Goal: Information Seeking & Learning: Learn about a topic

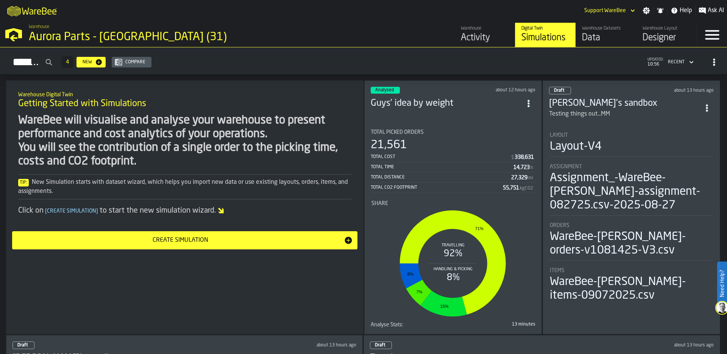
click at [44, 38] on div "Aurora Parts - [GEOGRAPHIC_DATA] (31)" at bounding box center [131, 37] width 204 height 14
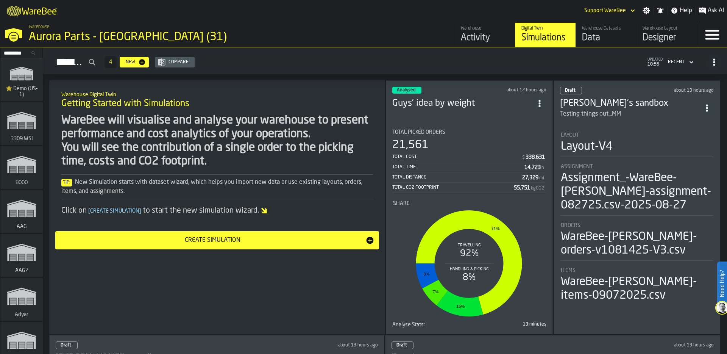
click at [10, 52] on input "Search..." at bounding box center [21, 53] width 39 height 8
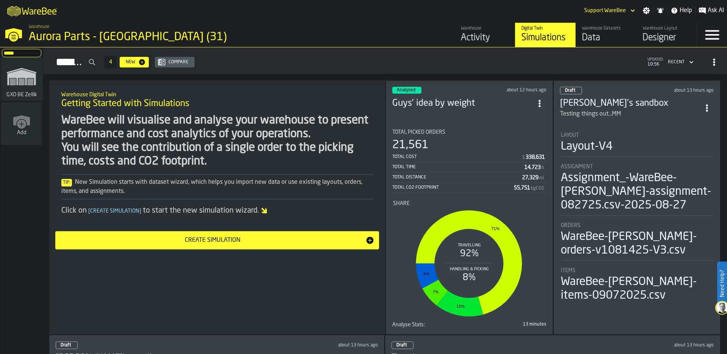
type input "*****"
click at [12, 75] on polygon "link-to-/wh/i/5fa160b1-7992-442a-9057-4226e3d2ae6d/simulations" at bounding box center [21, 78] width 28 height 16
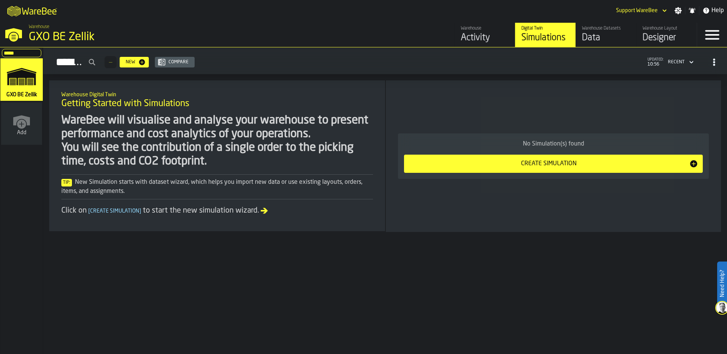
click at [592, 39] on div "Data" at bounding box center [606, 38] width 48 height 12
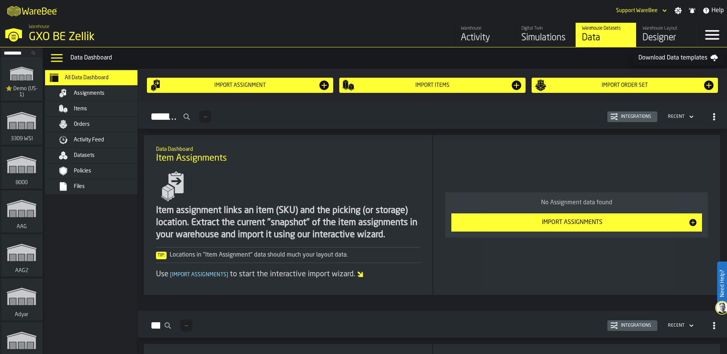
click at [92, 182] on div "Files" at bounding box center [102, 186] width 92 height 9
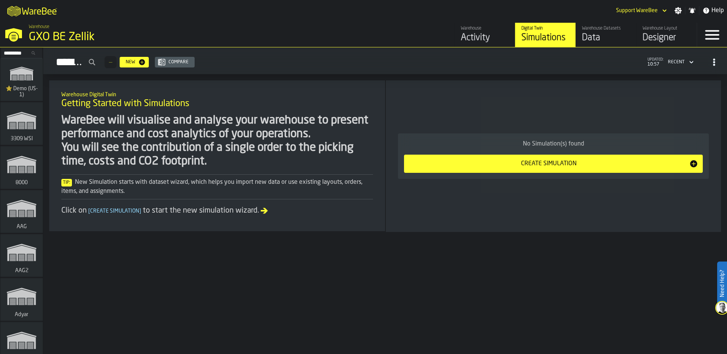
click at [14, 54] on input "Search..." at bounding box center [21, 53] width 39 height 8
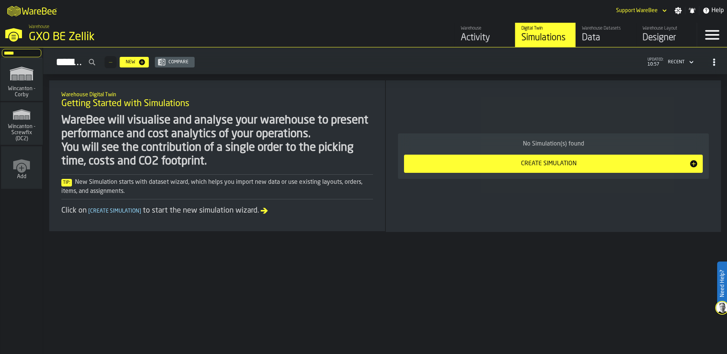
type input "*****"
click at [11, 77] on polygon "link-to-/wh/i/ace0e389-6ead-4668-b816-8dc22364bb41/simulations" at bounding box center [21, 74] width 23 height 12
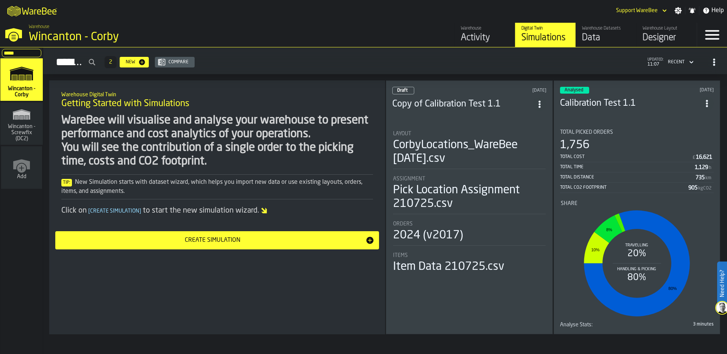
click at [22, 35] on icon "button-toggle-Close —> Warehouse Menu" at bounding box center [14, 33] width 18 height 18
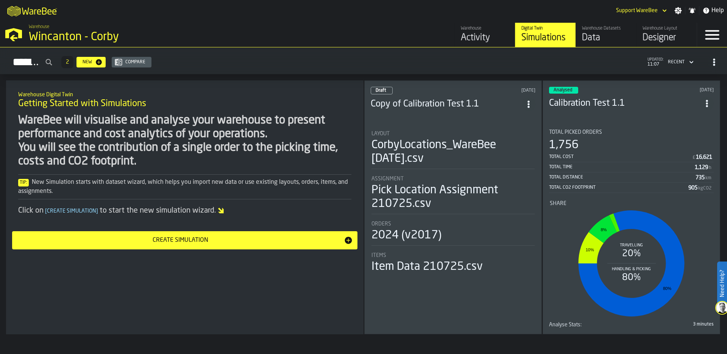
click at [22, 35] on icon "button-toggle-Open —> Warehouse Menu" at bounding box center [14, 33] width 18 height 18
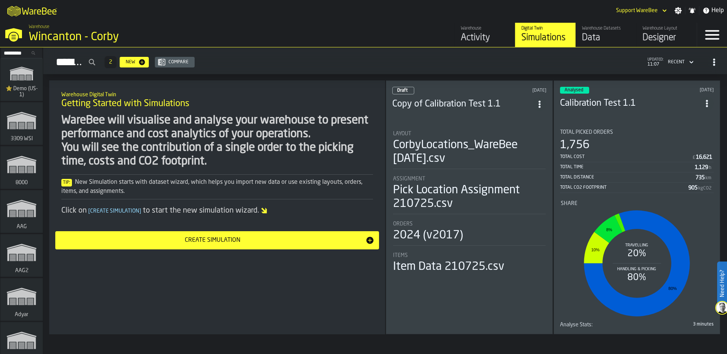
click at [22, 86] on span "⭐ Demo (US-1)" at bounding box center [21, 92] width 36 height 12
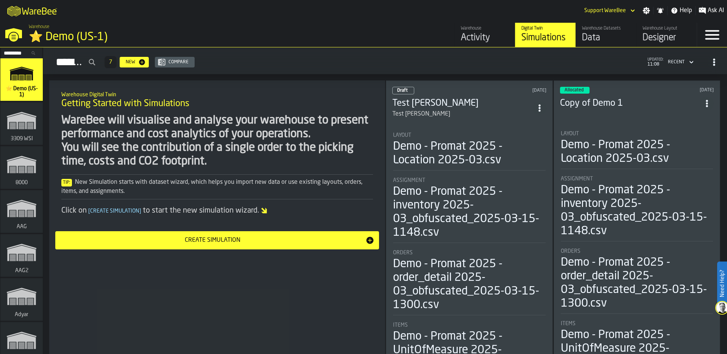
click at [60, 34] on div "⭐ Demo (US-1)" at bounding box center [131, 37] width 204 height 14
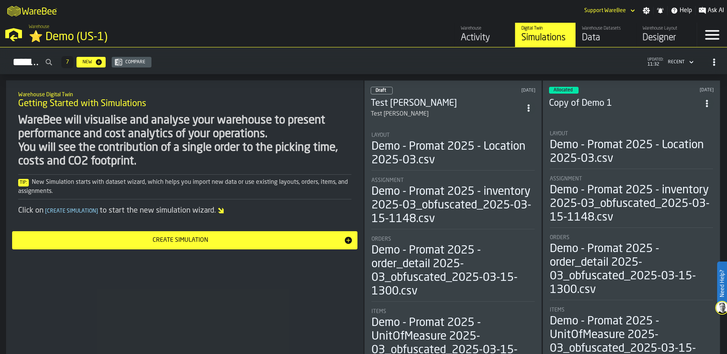
click at [381, 18] on div "M A K I N G W A R E H O U S E S M O R E EF F I C I E N T Support WareBee Settin…" at bounding box center [363, 10] width 727 height 21
click at [475, 37] on div "Activity" at bounding box center [485, 38] width 48 height 12
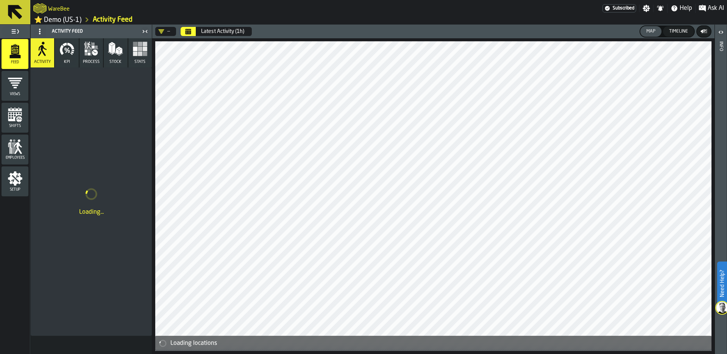
click at [39, 32] on circle at bounding box center [40, 31] width 2 height 2
click at [41, 44] on div "Hide Setup" at bounding box center [57, 48] width 39 height 9
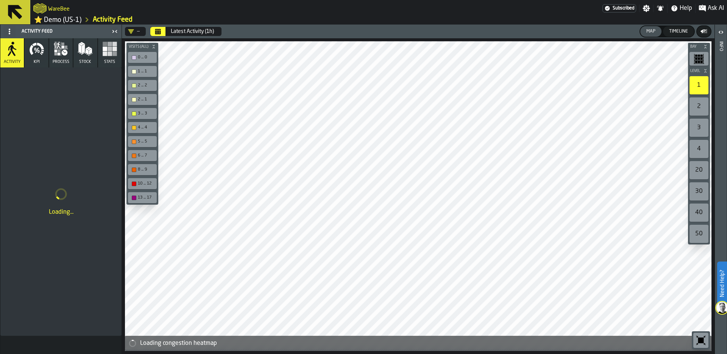
click at [156, 32] on icon "Calendar" at bounding box center [158, 31] width 6 height 6
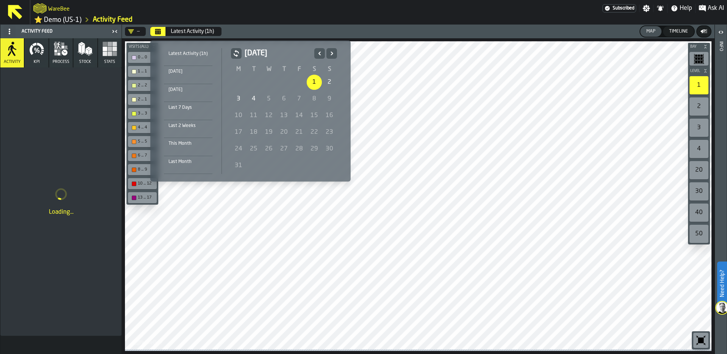
click at [315, 80] on div "1" at bounding box center [314, 82] width 15 height 15
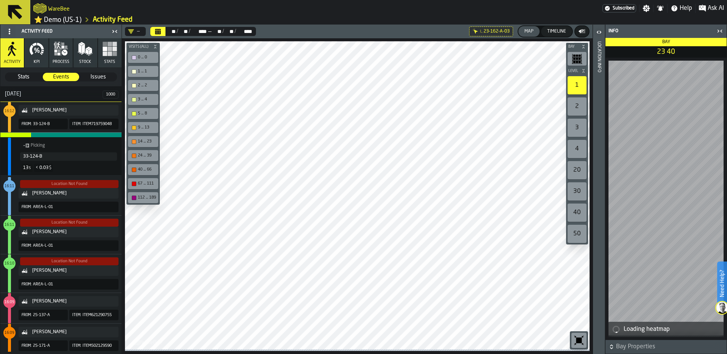
click at [111, 56] on rect "button" at bounding box center [109, 53] width 5 height 5
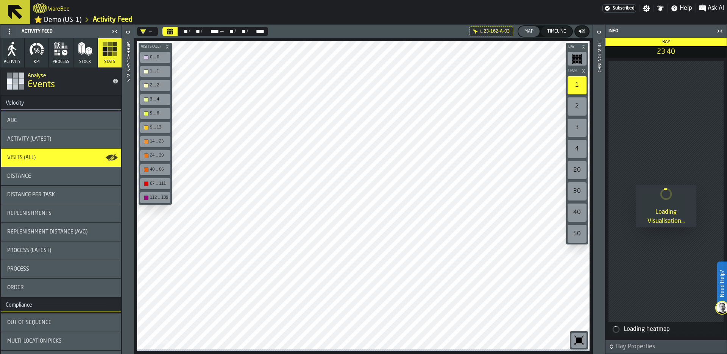
click at [112, 56] on rect "button" at bounding box center [114, 53] width 5 height 5
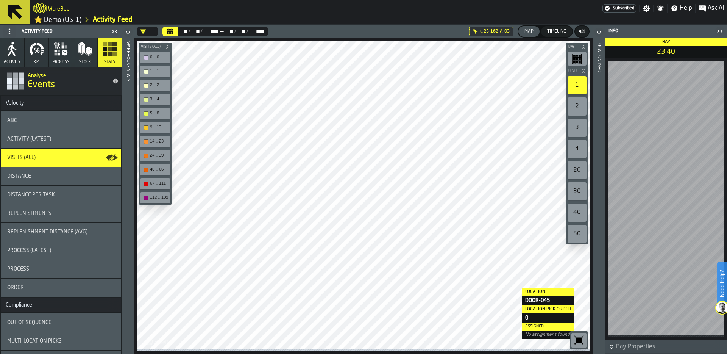
click at [577, 341] on icon "button-toolbar-undefined" at bounding box center [579, 340] width 6 height 6
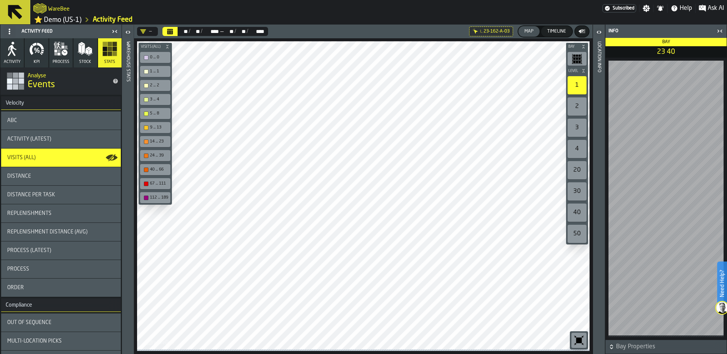
click at [170, 31] on icon "Calendar" at bounding box center [170, 31] width 6 height 6
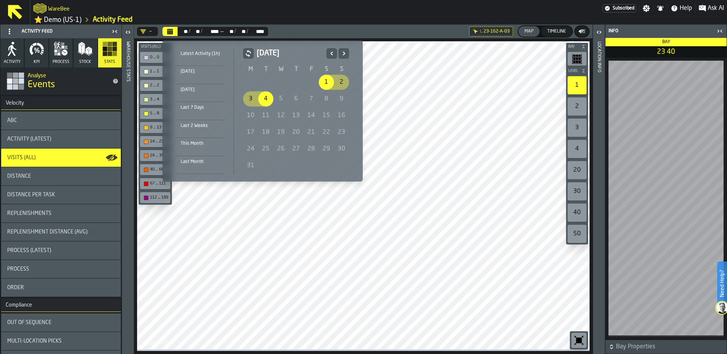
click at [330, 52] on icon "Previous" at bounding box center [331, 52] width 3 height 3
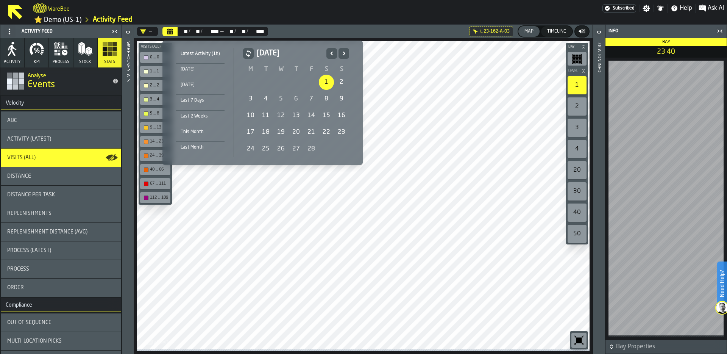
click at [322, 81] on div "1" at bounding box center [326, 82] width 15 height 15
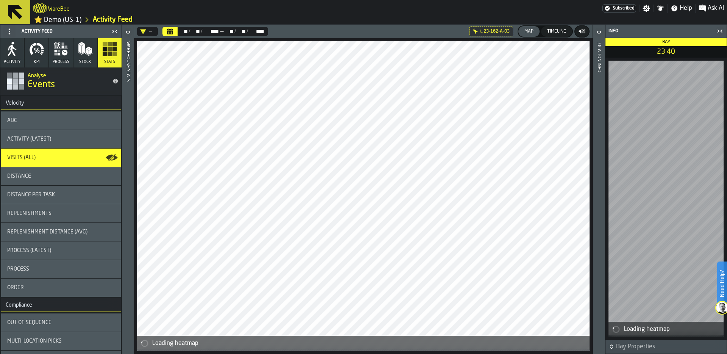
click at [0, 0] on icon at bounding box center [0, 0] width 0 height 0
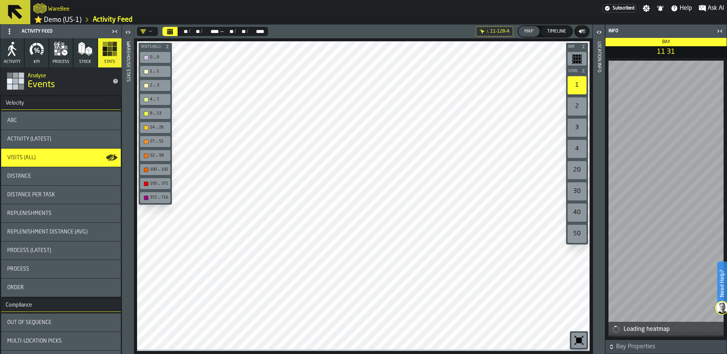
click at [600, 188] on div "Location Info" at bounding box center [598, 196] width 5 height 312
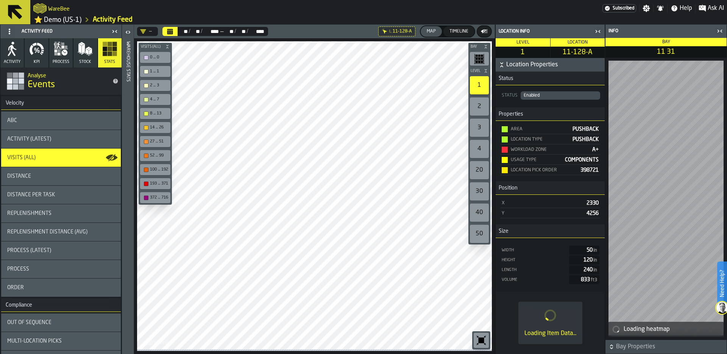
click at [597, 33] on icon "button-toggle-Close me" at bounding box center [596, 31] width 2 height 3
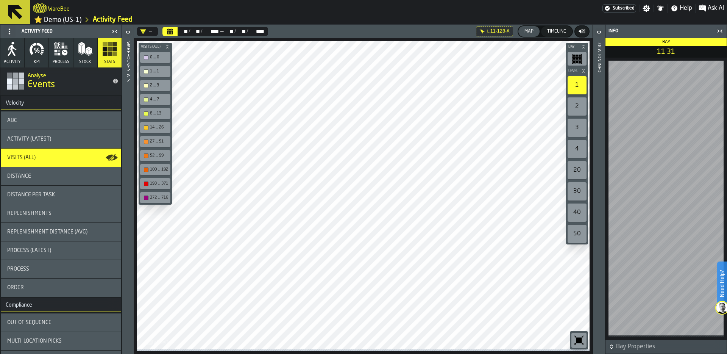
click at [64, 123] on div "ABC" at bounding box center [60, 120] width 107 height 6
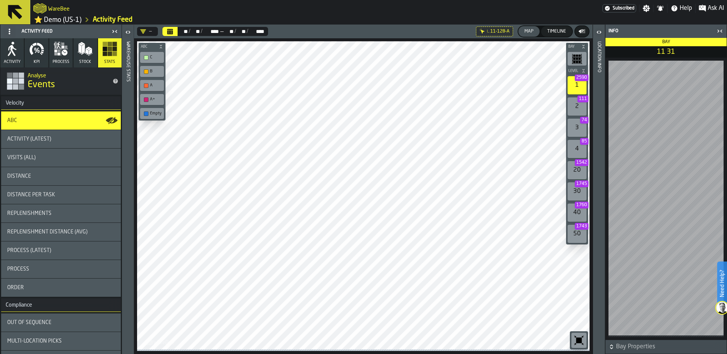
click at [145, 114] on div "button-toolbar-undefined" at bounding box center [146, 113] width 5 height 5
click at [719, 34] on icon "button-toggle-Close me" at bounding box center [719, 30] width 9 height 9
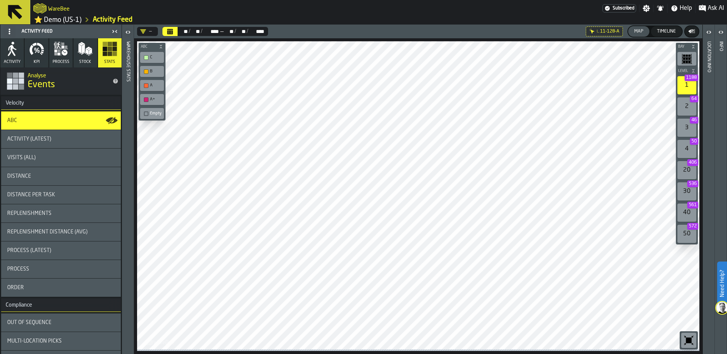
click at [301, 264] on div at bounding box center [418, 195] width 562 height 308
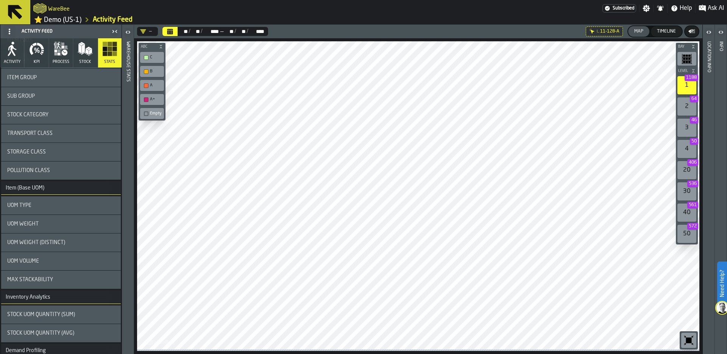
scroll to position [364, 0]
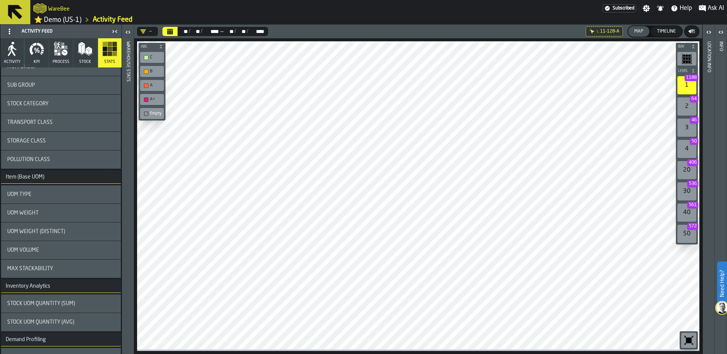
click at [34, 216] on span "UOM Weight" at bounding box center [22, 213] width 31 height 6
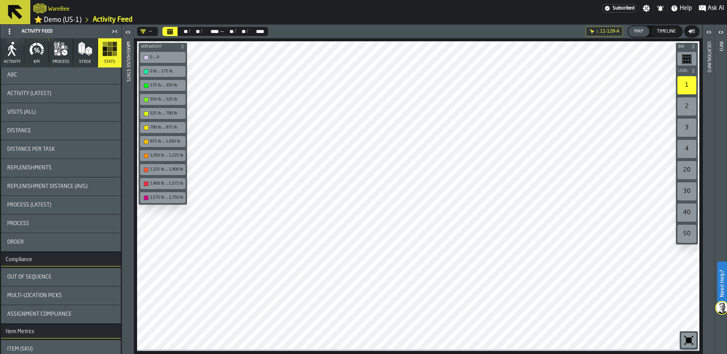
scroll to position [30, 0]
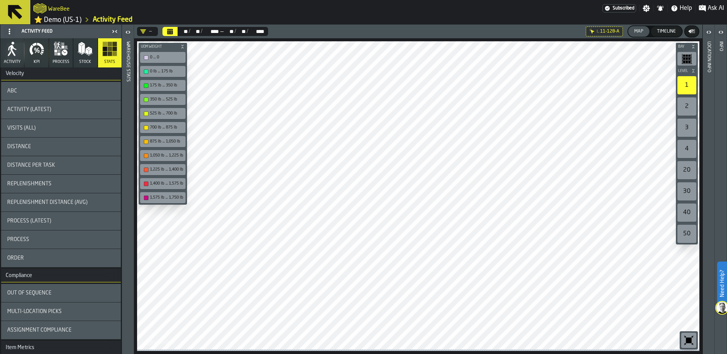
click at [40, 56] on icon "button" at bounding box center [36, 48] width 15 height 15
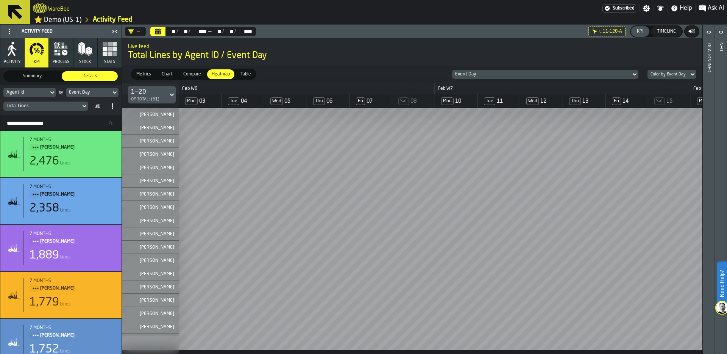
click at [104, 95] on div "Event Day" at bounding box center [88, 92] width 39 height 5
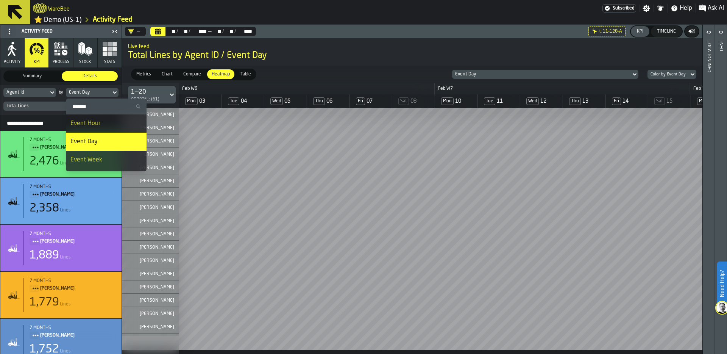
click at [104, 128] on div "Event Hour" at bounding box center [106, 123] width 72 height 9
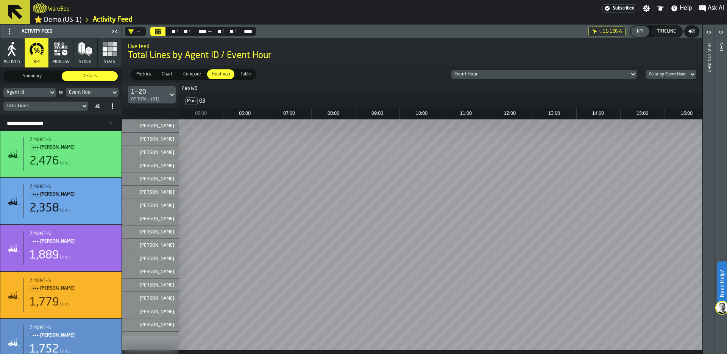
click at [168, 73] on span "Chart" at bounding box center [167, 74] width 17 height 7
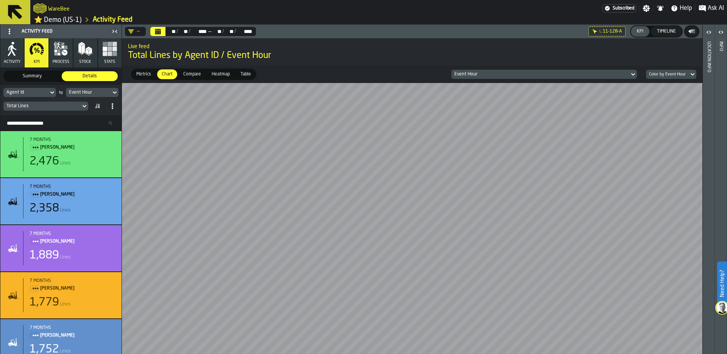
scroll to position [0, 1129]
click at [220, 74] on span "Heatmap" at bounding box center [221, 74] width 24 height 7
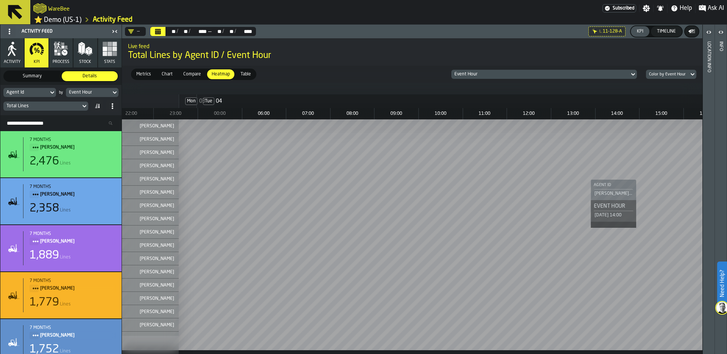
scroll to position [0, 813]
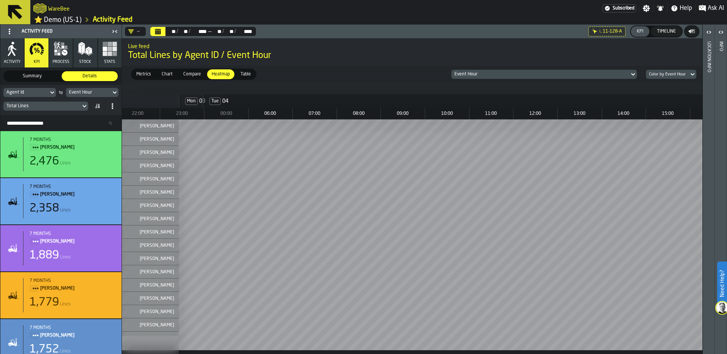
click at [671, 32] on div "Timeline" at bounding box center [666, 31] width 25 height 5
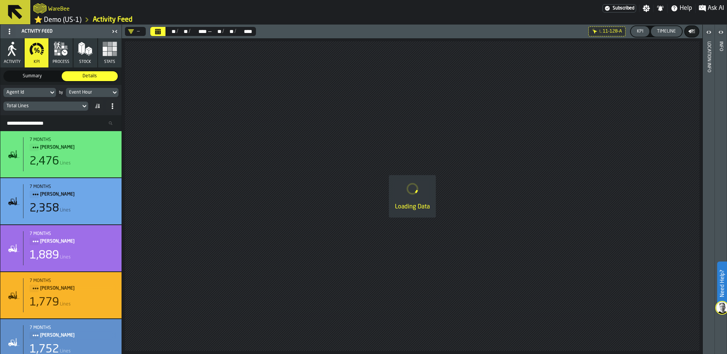
click at [64, 23] on link "⭐ Demo (US-1)" at bounding box center [57, 20] width 47 height 9
click at [459, 204] on div "Loading Data" at bounding box center [412, 195] width 580 height 315
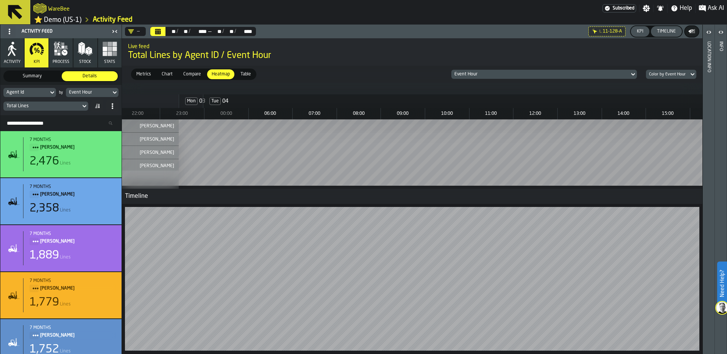
click at [92, 91] on div "Event Hour" at bounding box center [88, 92] width 39 height 5
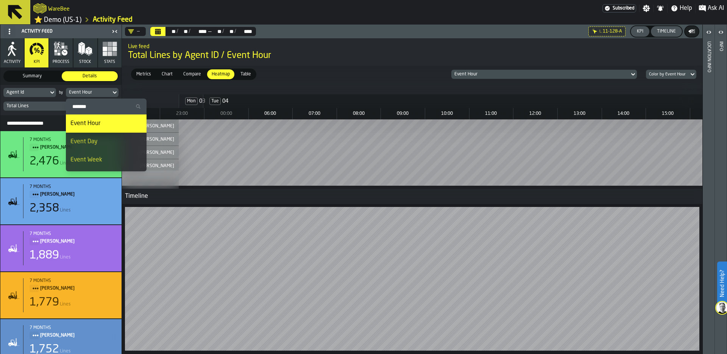
click at [707, 8] on span "Ask AI" at bounding box center [715, 8] width 16 height 9
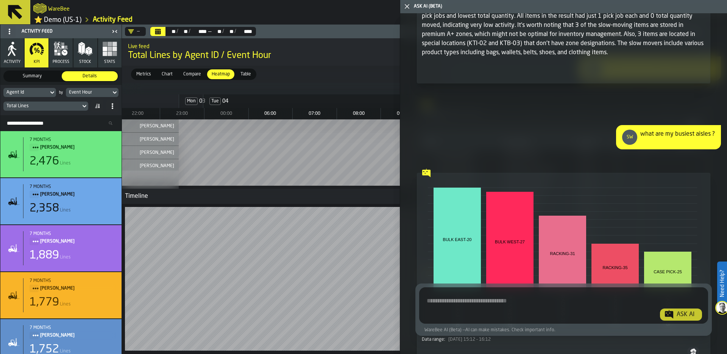
scroll to position [277, 0]
click at [467, 300] on textarea "Ask AI about the warehouse Activity" at bounding box center [563, 306] width 283 height 27
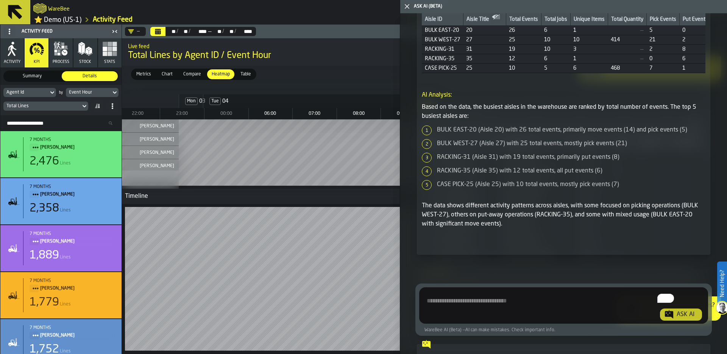
scroll to position [627, 0]
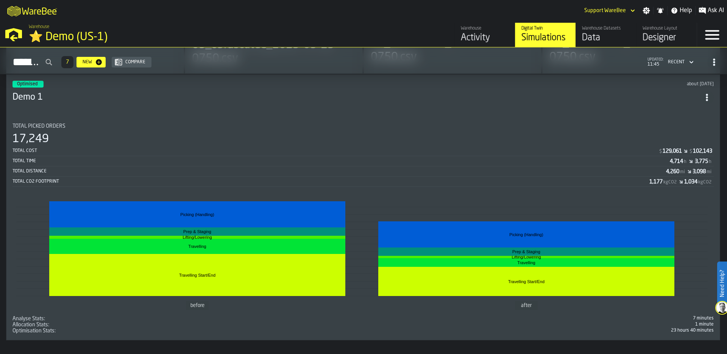
scroll to position [605, 0]
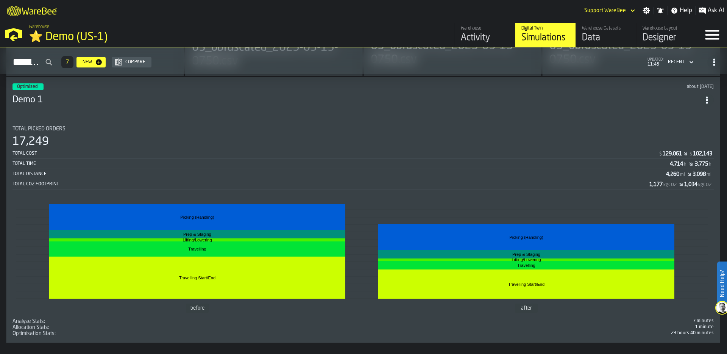
click at [392, 142] on div "17,249" at bounding box center [362, 142] width 701 height 14
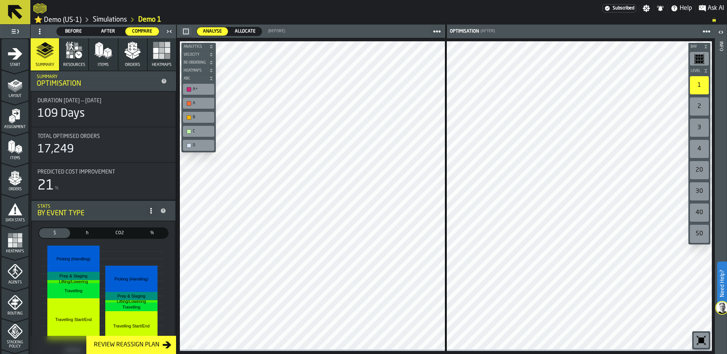
click at [78, 31] on span "Before" at bounding box center [74, 31] width 28 height 7
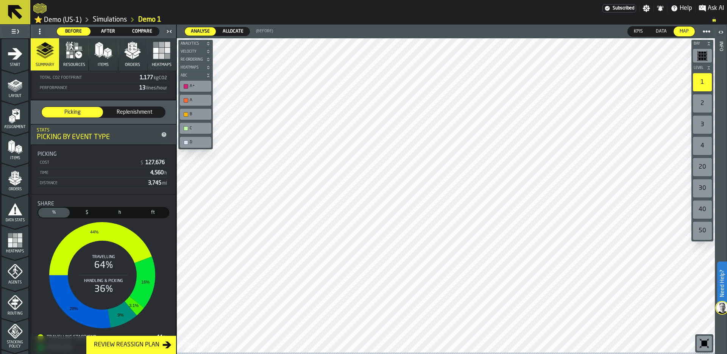
scroll to position [70, 0]
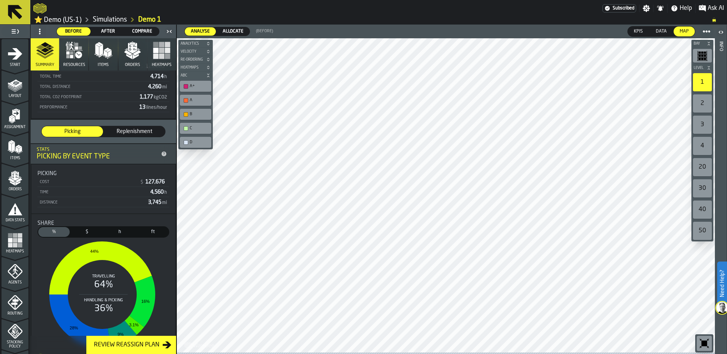
click at [141, 59] on button "Orders" at bounding box center [132, 54] width 28 height 32
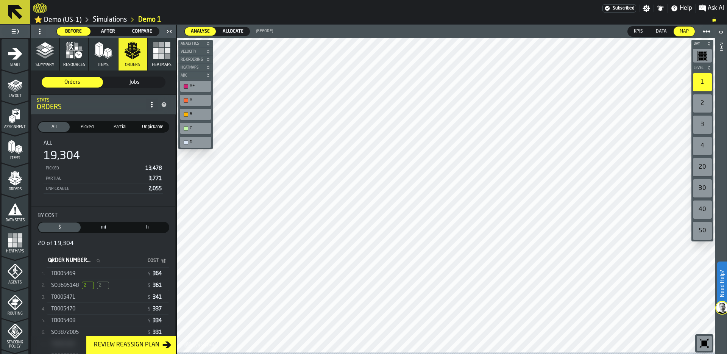
click at [107, 283] on span "2" at bounding box center [103, 285] width 12 height 8
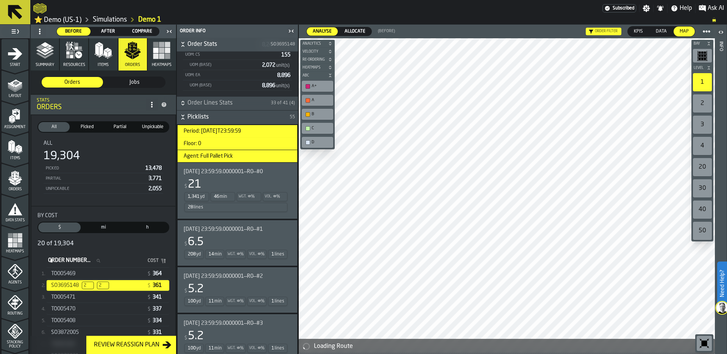
scroll to position [182, 0]
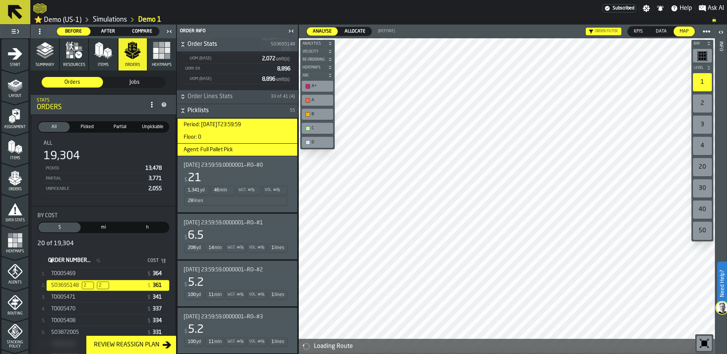
click at [234, 204] on div "28 lines" at bounding box center [235, 200] width 103 height 9
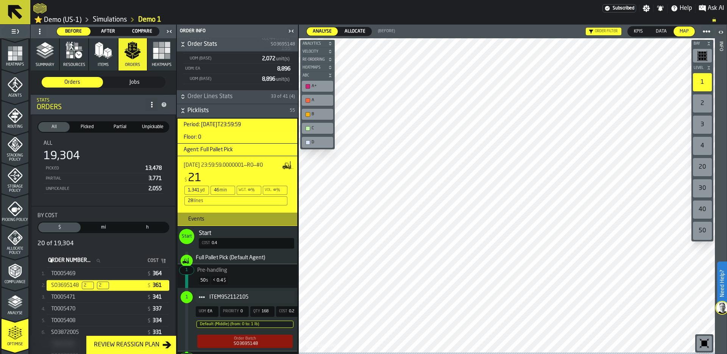
scroll to position [191, 0]
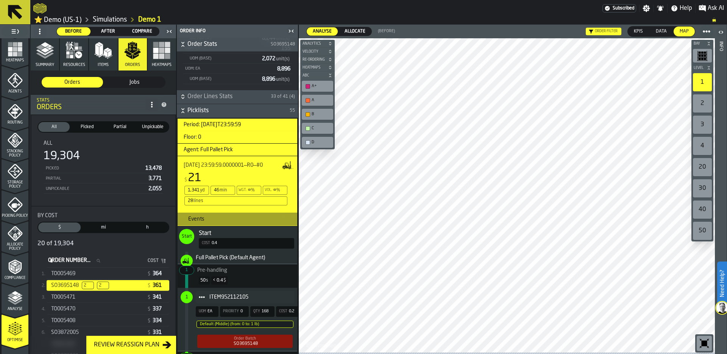
click at [144, 34] on span "Compare" at bounding box center [142, 31] width 28 height 7
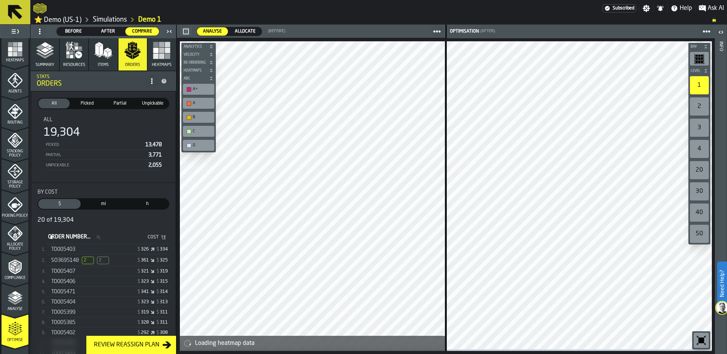
click at [44, 54] on icon "button" at bounding box center [45, 50] width 18 height 18
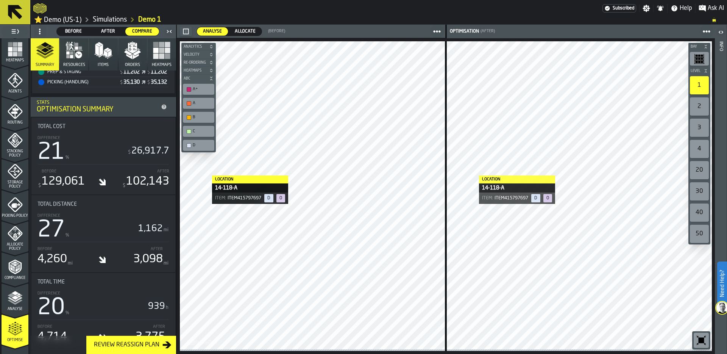
scroll to position [245, 0]
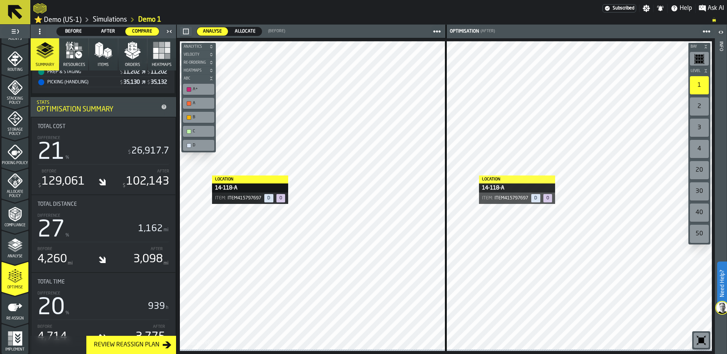
click at [17, 313] on icon "menu Re-assign" at bounding box center [15, 306] width 15 height 15
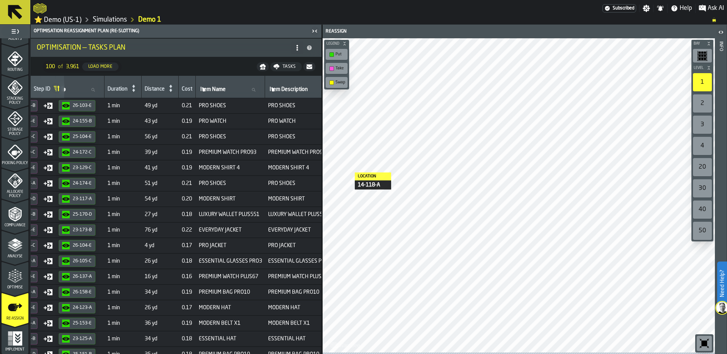
scroll to position [0, 243]
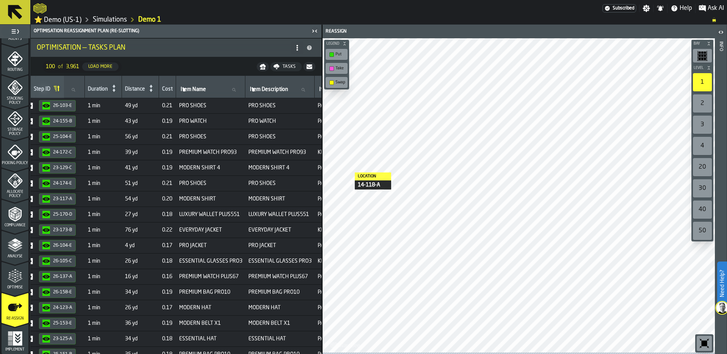
click at [17, 275] on icon "menu Optimise" at bounding box center [18, 273] width 6 height 8
